Goal: Information Seeking & Learning: Understand process/instructions

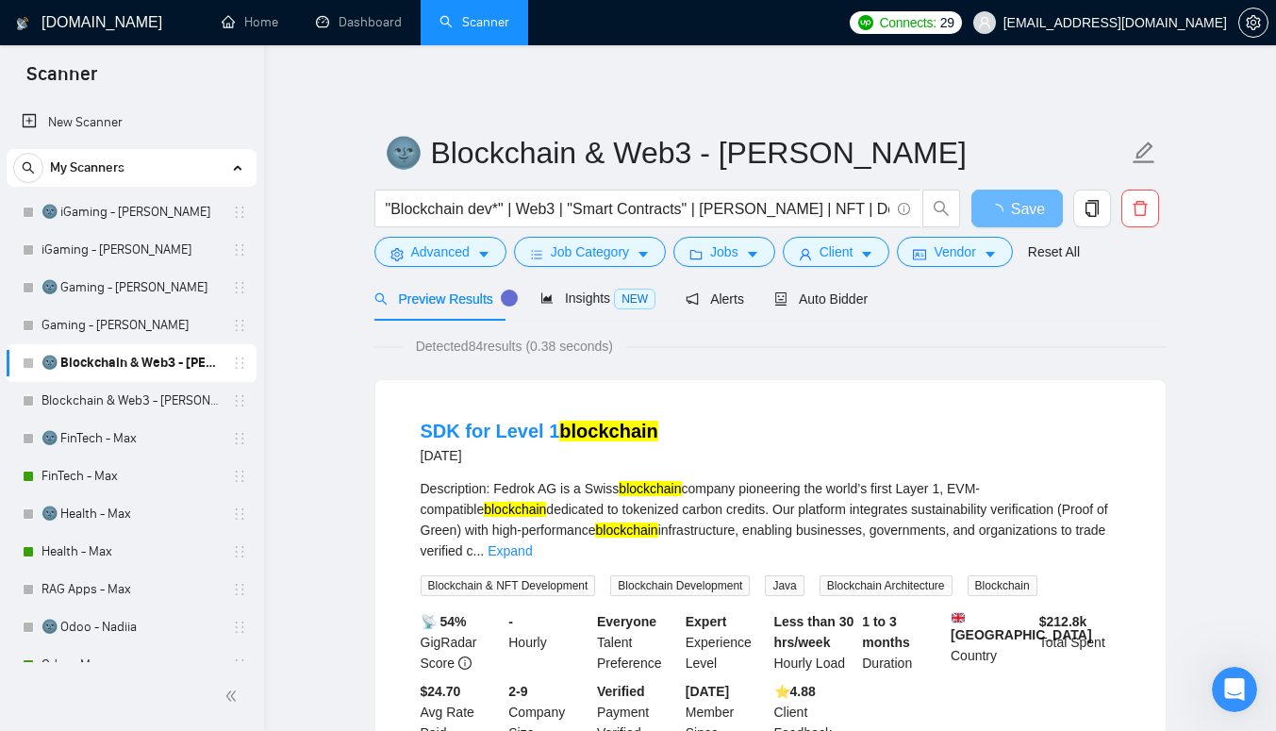
click at [68, 475] on link "FinTech - Max" at bounding box center [131, 477] width 179 height 38
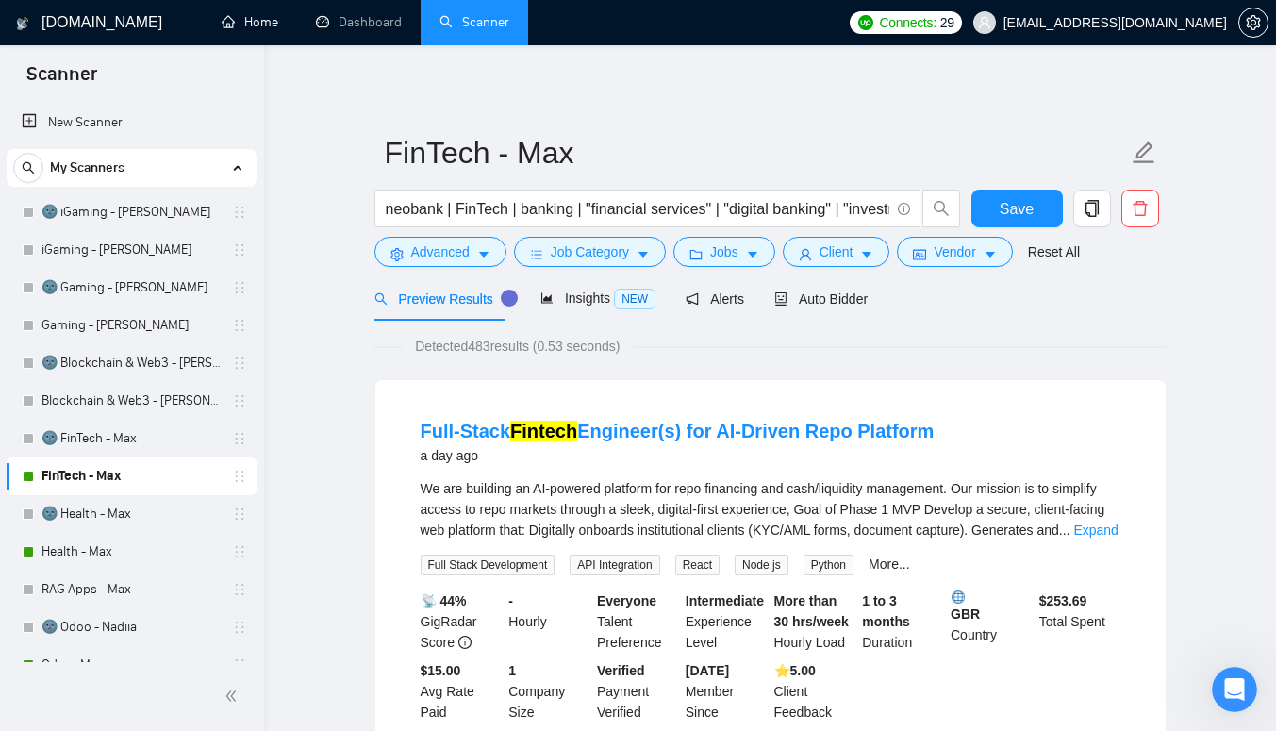
click at [264, 30] on link "Home" at bounding box center [250, 22] width 57 height 16
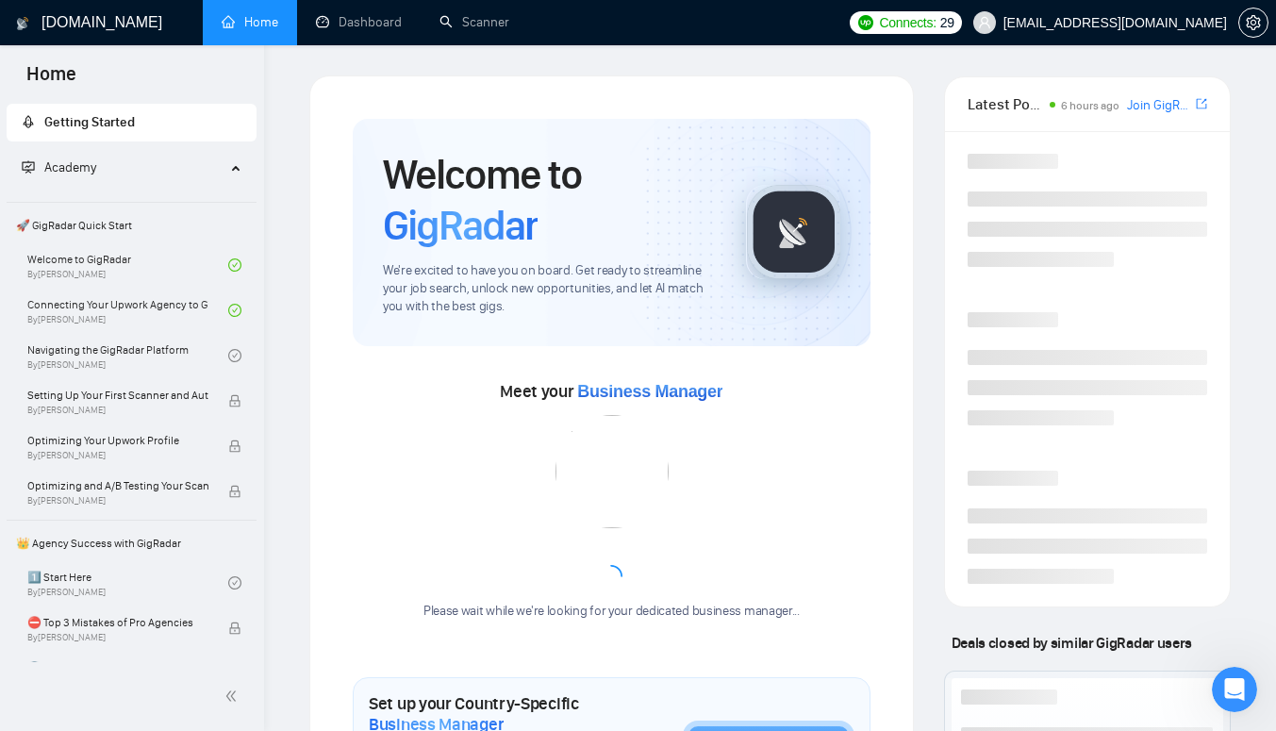
click at [94, 363] on link "Navigating the GigRadar Platform By [PERSON_NAME]" at bounding box center [127, 356] width 201 height 42
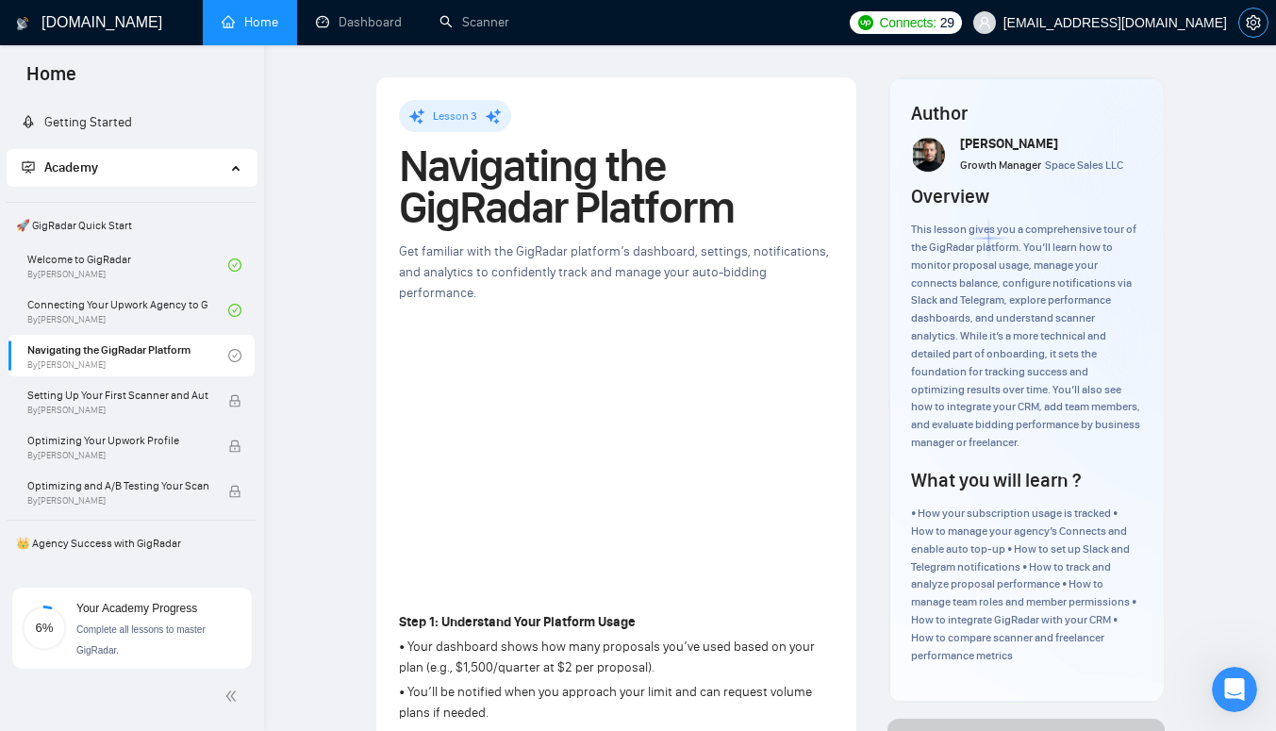
click at [1247, 15] on icon "setting" at bounding box center [1253, 22] width 15 height 15
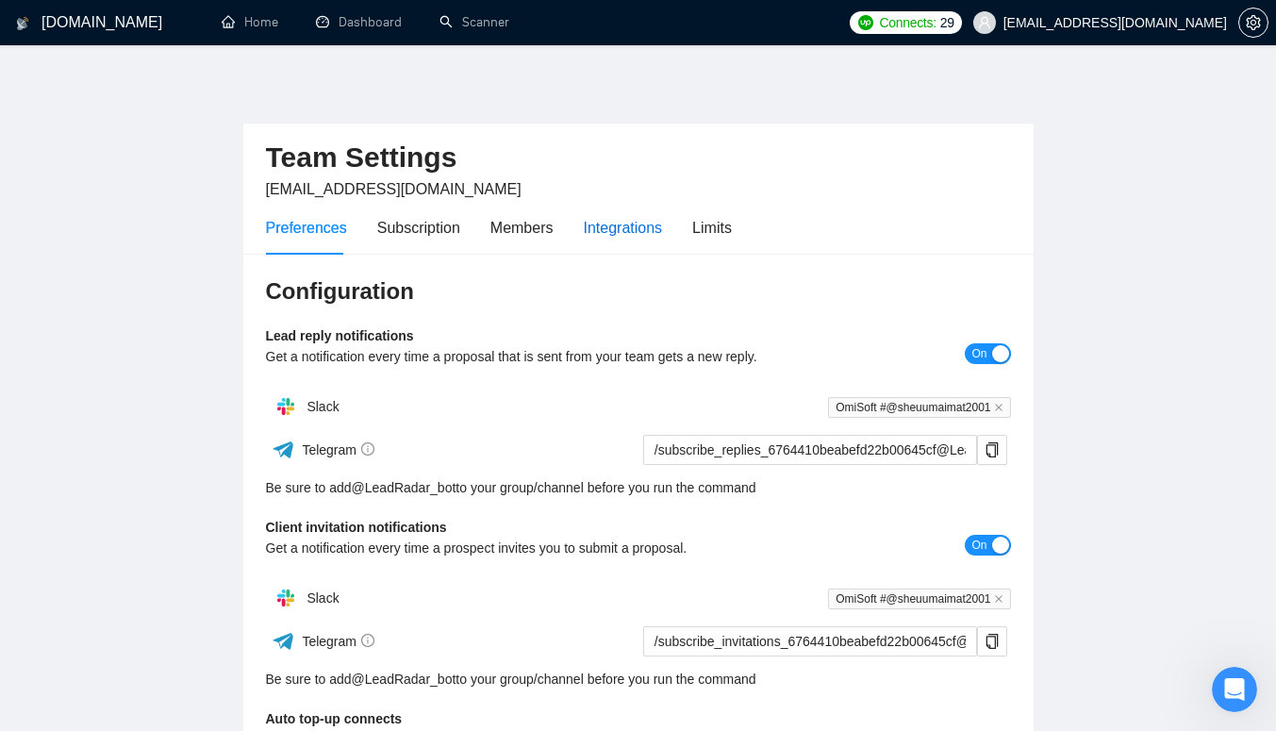
click at [627, 236] on div "Integrations" at bounding box center [623, 228] width 79 height 24
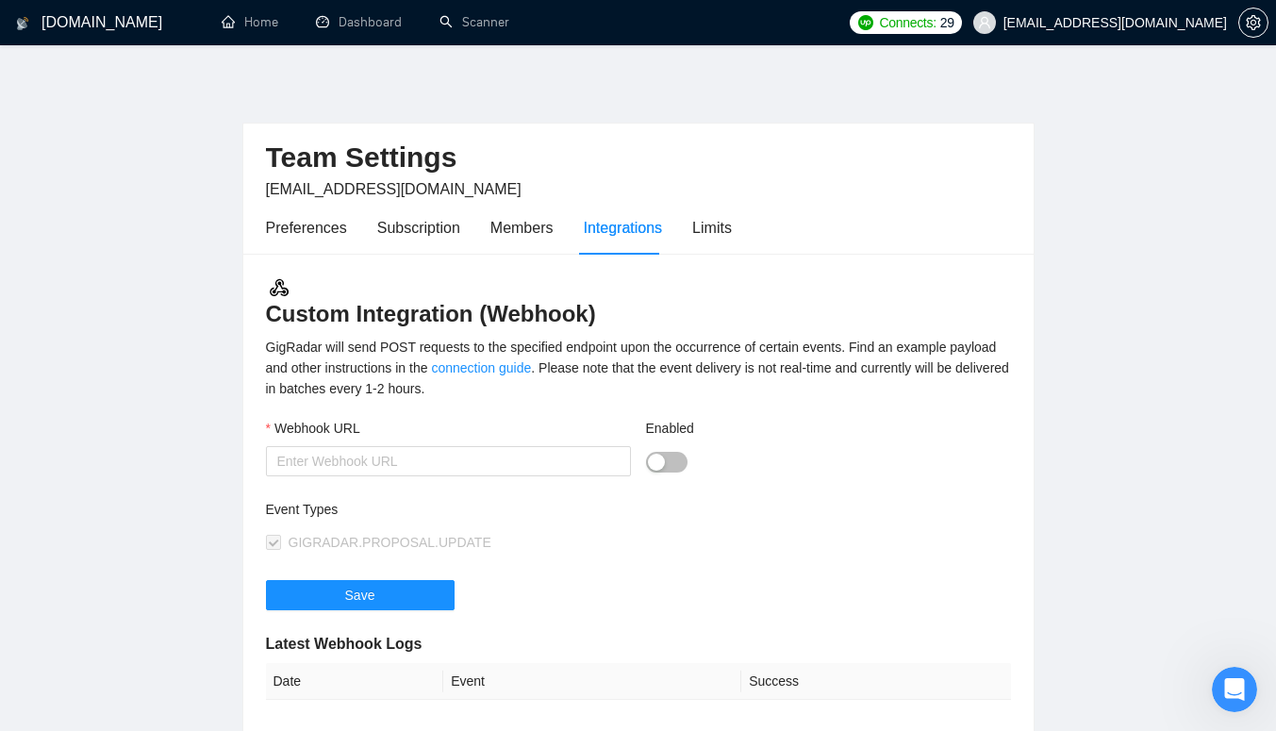
click at [681, 236] on div "Preferences Subscription Members Integrations Limits" at bounding box center [499, 228] width 466 height 54
click at [481, 247] on div "Preferences Subscription Members Integrations Limits" at bounding box center [499, 228] width 466 height 54
click at [513, 240] on div "Members" at bounding box center [522, 228] width 63 height 54
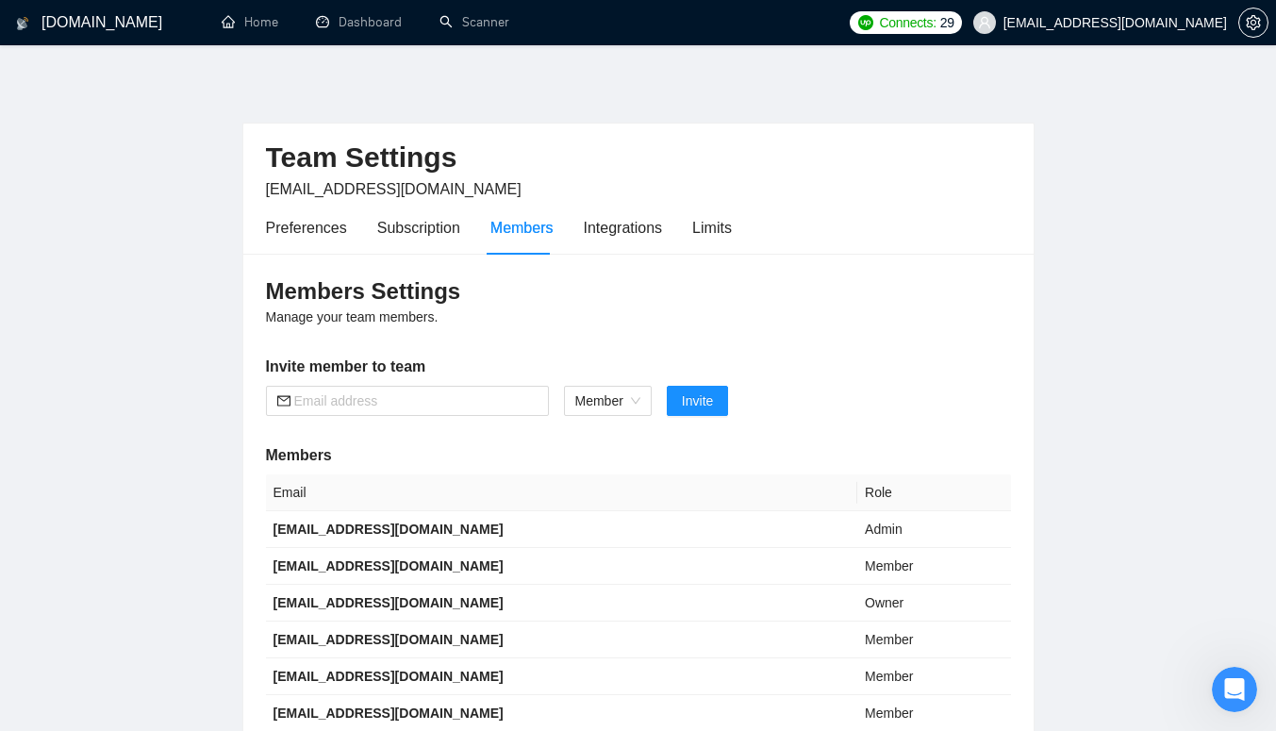
click at [432, 251] on div "Subscription" at bounding box center [418, 228] width 83 height 54
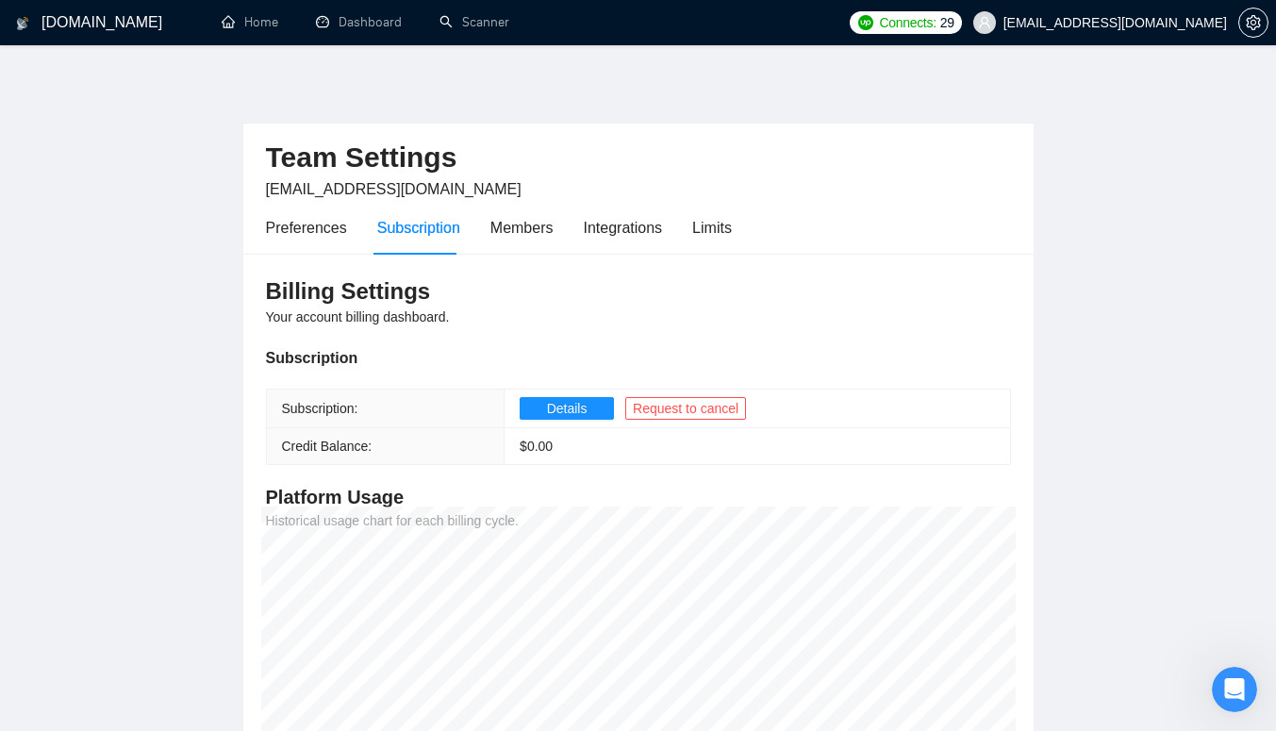
click at [349, 254] on div "Preferences Subscription Members Integrations Limits" at bounding box center [499, 228] width 466 height 54
click at [238, 27] on link "Home" at bounding box center [250, 22] width 57 height 16
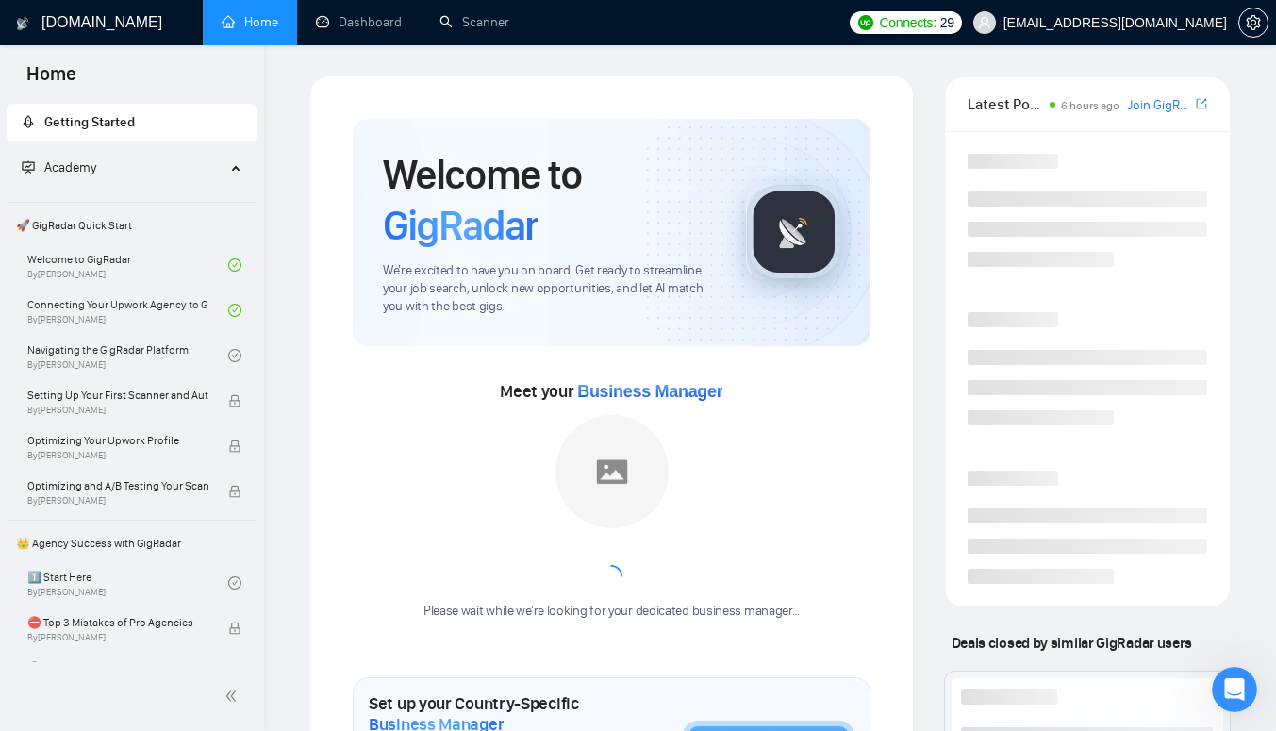
click at [171, 374] on link "Navigating the GigRadar Platform By [PERSON_NAME]" at bounding box center [127, 356] width 201 height 42
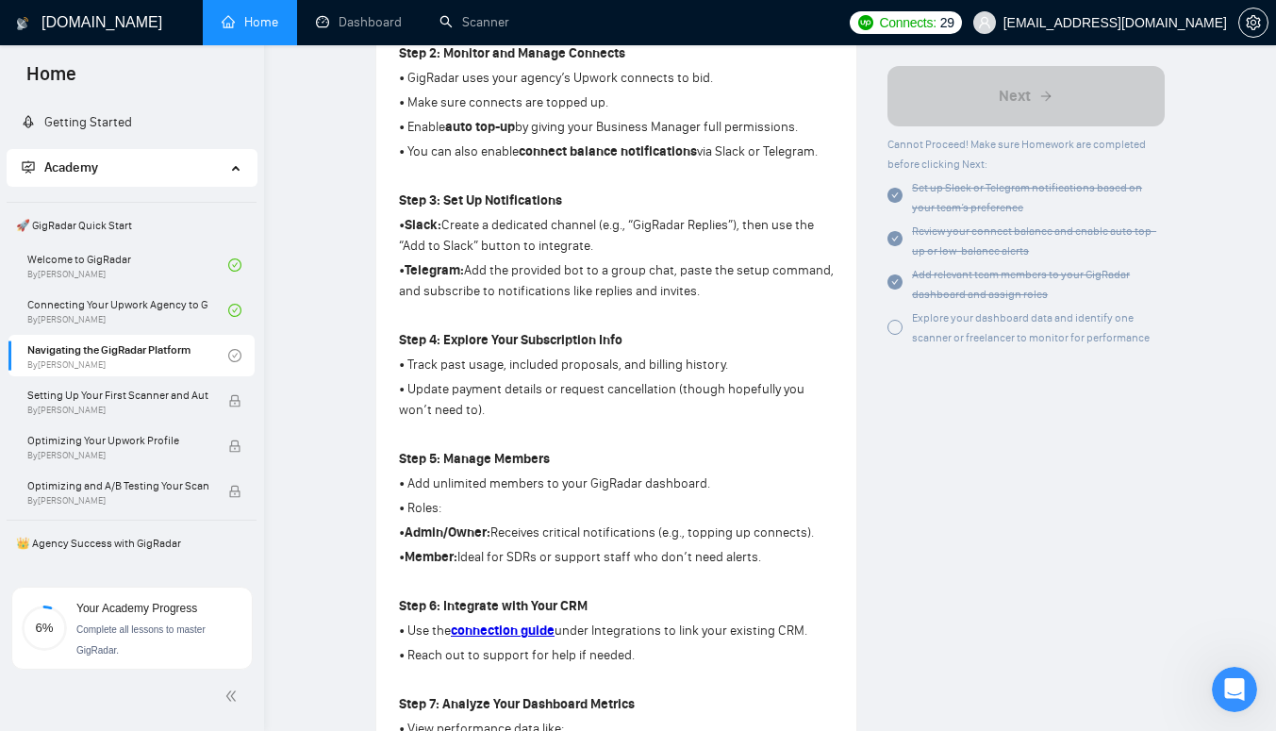
scroll to position [710, 0]
click at [896, 324] on div at bounding box center [895, 327] width 15 height 15
click at [897, 329] on div at bounding box center [895, 327] width 15 height 15
click at [896, 329] on div at bounding box center [895, 327] width 15 height 15
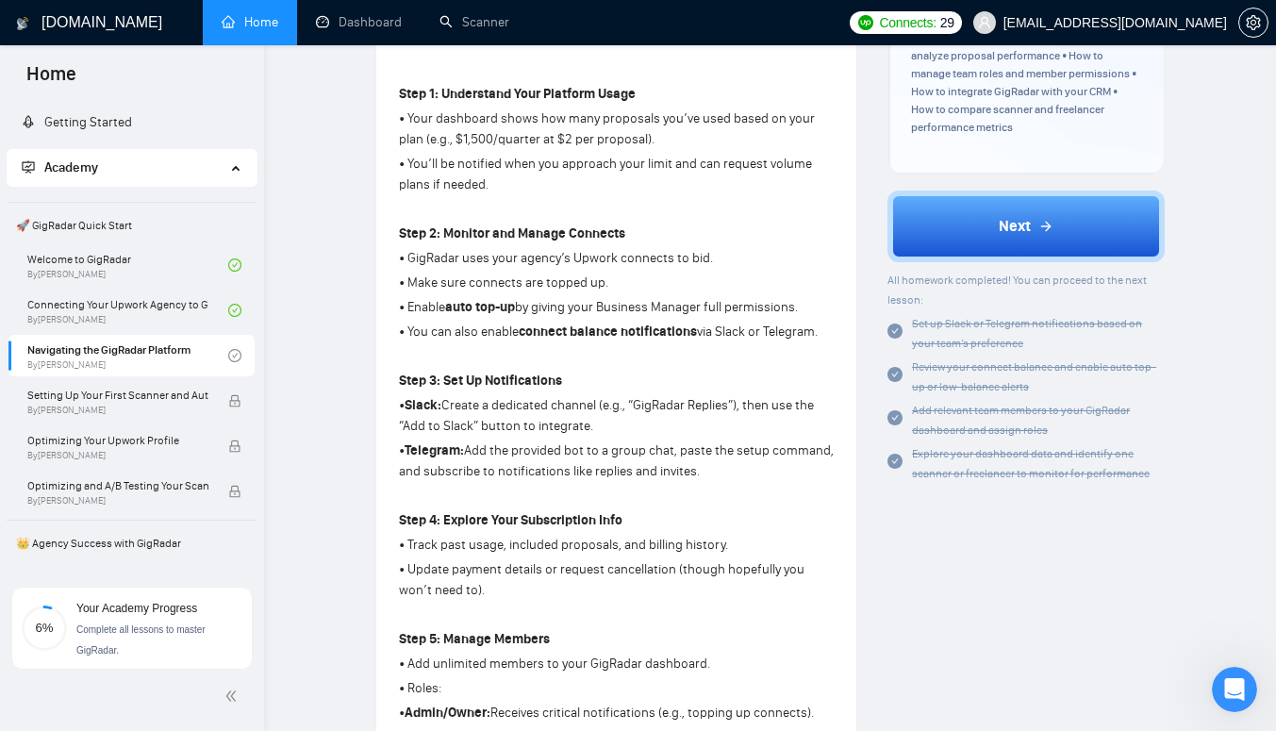
scroll to position [530, 0]
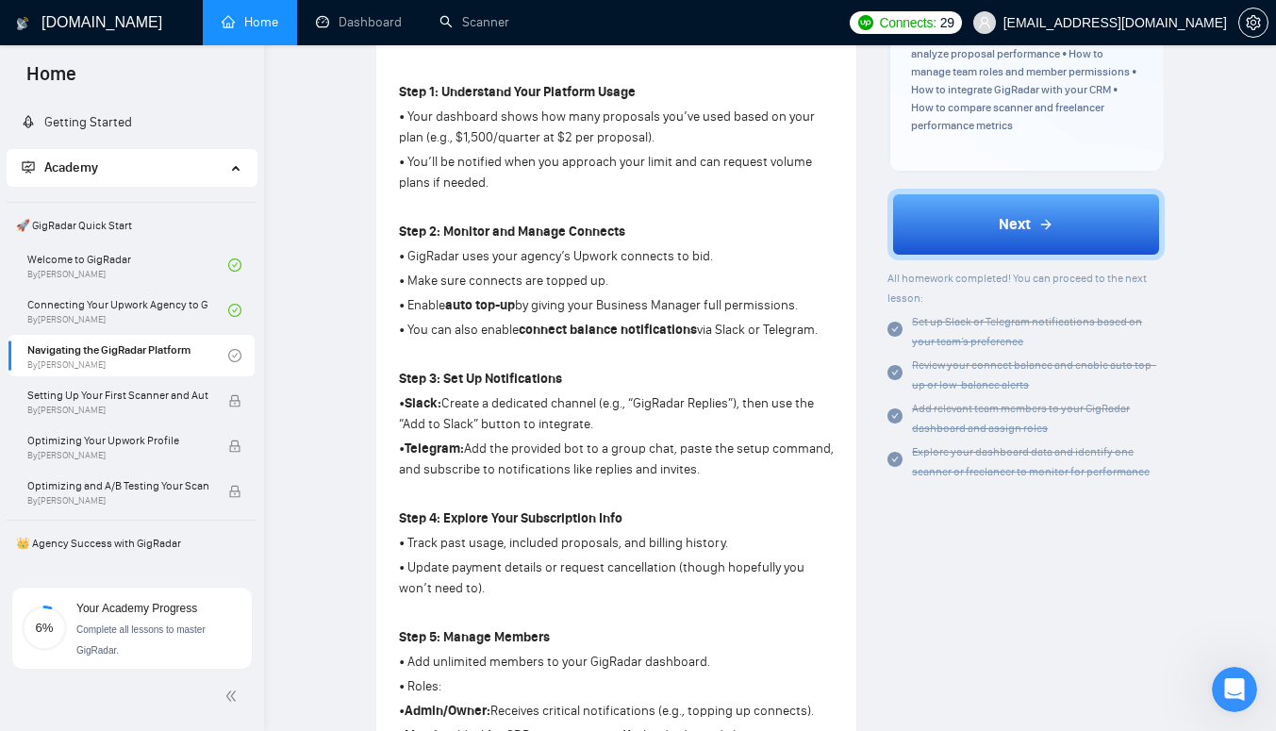
click at [1036, 246] on button "Next" at bounding box center [1026, 225] width 277 height 72
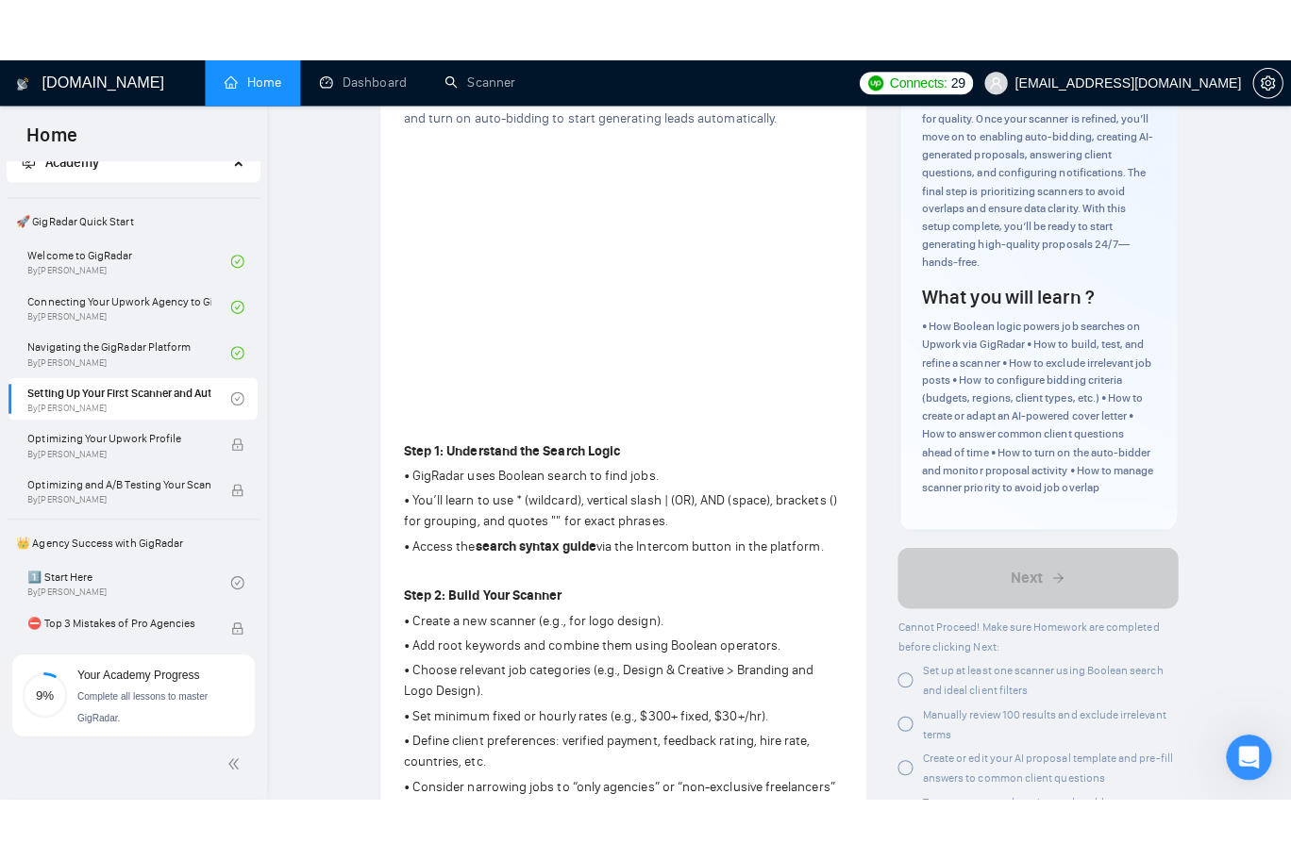
scroll to position [59, 0]
